Goal: Information Seeking & Learning: Learn about a topic

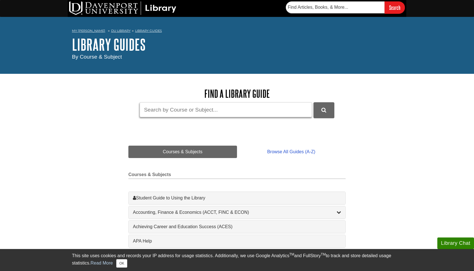
click at [209, 109] on input "Guide Search Terms" at bounding box center [226, 109] width 172 height 15
type input "IT dpartment"
click at [314, 102] on button "DU Library Guides Search" at bounding box center [324, 110] width 21 height 16
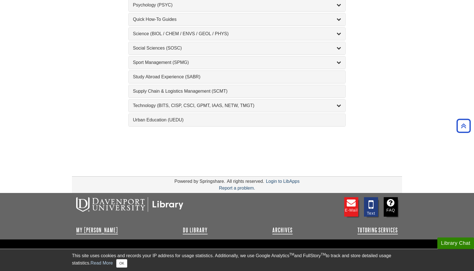
scroll to position [627, 0]
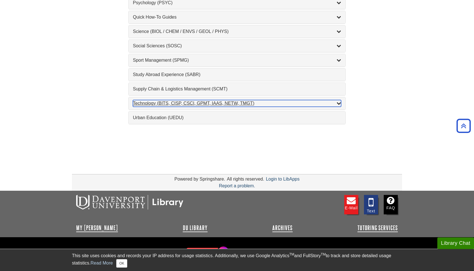
click at [150, 103] on div "Technology (BITS, CISP, CSCI, GPMT, IAAS, NETW, TMGT) , 22 guides" at bounding box center [237, 103] width 208 height 7
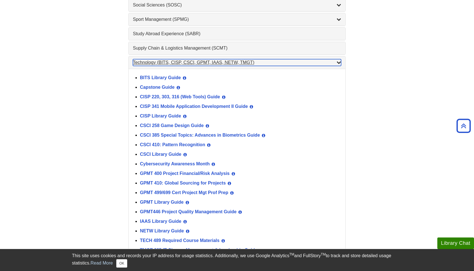
scroll to position [667, 0]
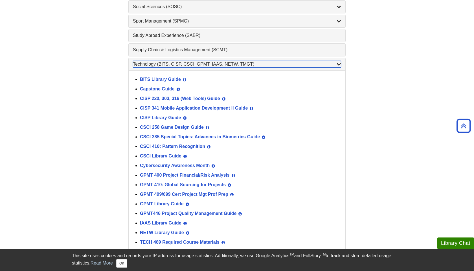
click at [162, 64] on div "Technology (BITS, CISP, CSCI, GPMT, IAAS, NETW, TMGT) , 22 guides" at bounding box center [237, 64] width 208 height 7
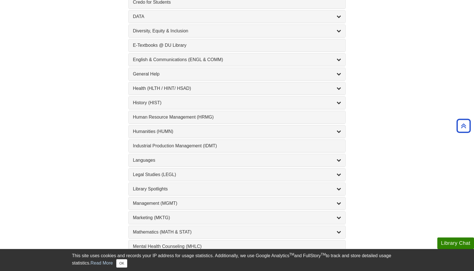
scroll to position [312, 0]
